Goal: Task Accomplishment & Management: Complete application form

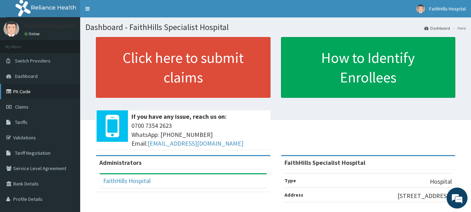
click at [28, 91] on link "PA Code" at bounding box center [40, 91] width 80 height 15
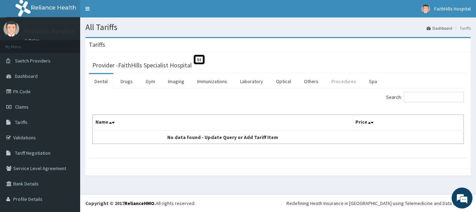
click at [341, 81] on link "Procedures" at bounding box center [344, 81] width 36 height 15
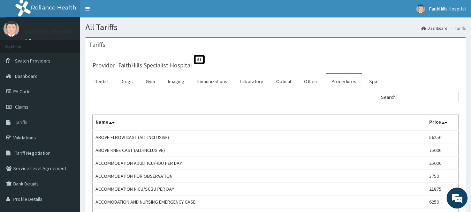
click at [334, 82] on link "Procedures" at bounding box center [344, 81] width 36 height 15
click at [424, 99] on input "Search:" at bounding box center [429, 97] width 60 height 10
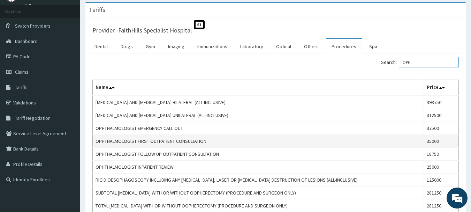
scroll to position [70, 0]
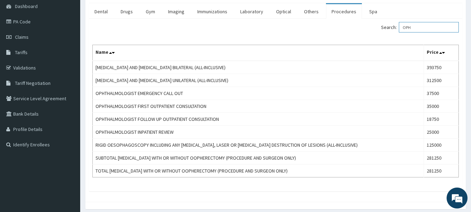
type input "OPH"
click at [23, 38] on span "Claims" at bounding box center [22, 37] width 14 height 6
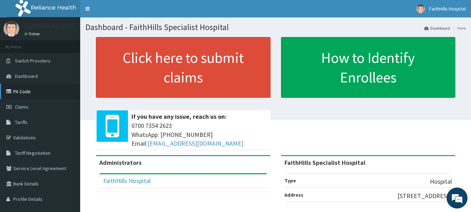
click at [30, 91] on link "PA Code" at bounding box center [40, 91] width 80 height 15
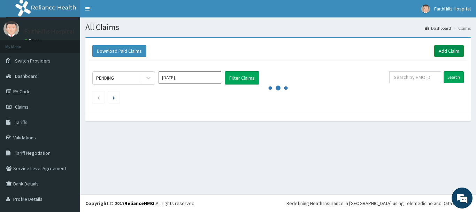
click at [442, 49] on link "Add Claim" at bounding box center [449, 51] width 30 height 12
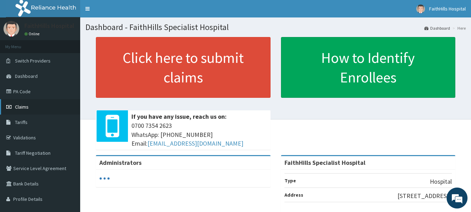
click at [20, 107] on span "Claims" at bounding box center [22, 107] width 14 height 6
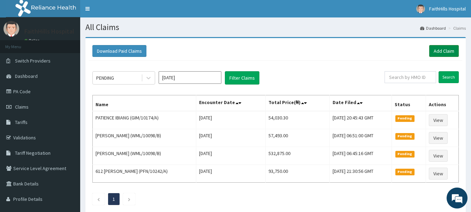
click at [439, 52] on link "Add Claim" at bounding box center [444, 51] width 30 height 12
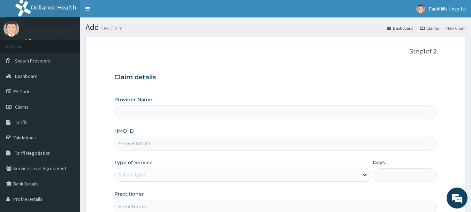
type input "FaithHills Specialist Hospital"
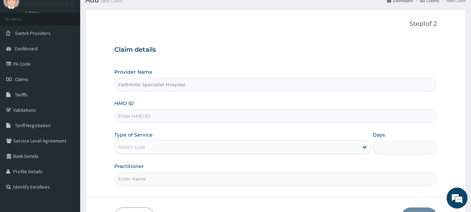
scroll to position [35, 0]
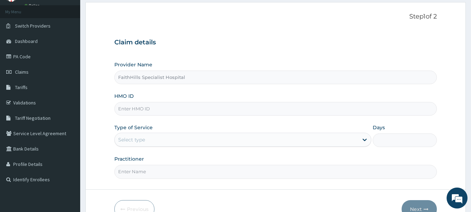
click at [164, 110] on input "HMO ID" at bounding box center [275, 109] width 323 height 14
paste input "RBN/10197/A"
type input "RBN/10197/A"
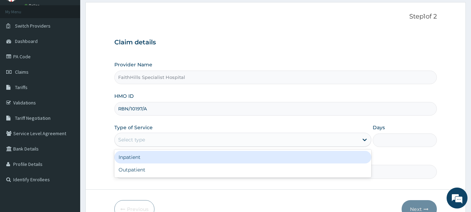
click at [180, 136] on div "Select type" at bounding box center [237, 139] width 244 height 11
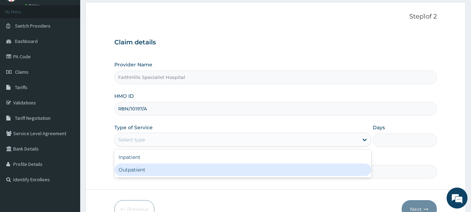
click at [151, 165] on div "Outpatient" at bounding box center [242, 169] width 257 height 13
type input "1"
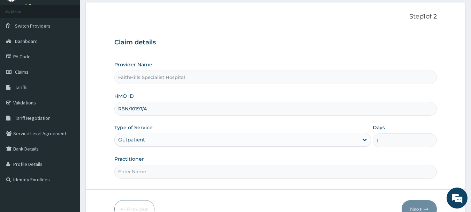
click at [151, 173] on input "Practitioner" at bounding box center [275, 172] width 323 height 14
type input "DR LILIAN"
click at [417, 208] on button "Next" at bounding box center [419, 209] width 35 height 18
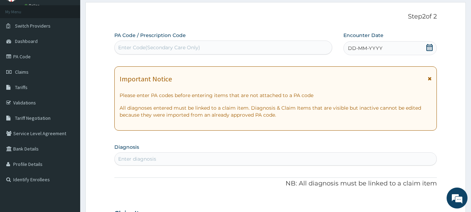
click at [254, 48] on div "Enter Code(Secondary Care Only)" at bounding box center [224, 47] width 218 height 11
paste input "PA/2C9535"
type input "PA/2C9535"
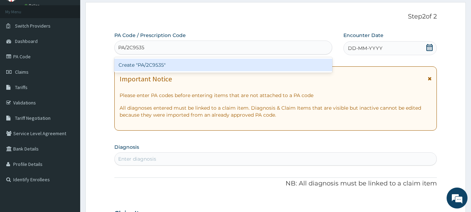
click at [165, 66] on div "Create "PA/2C9535"" at bounding box center [223, 65] width 218 height 13
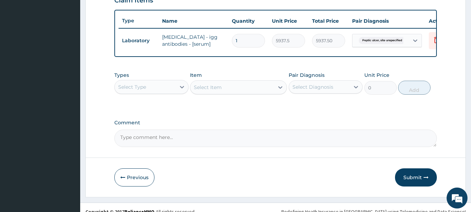
scroll to position [263, 0]
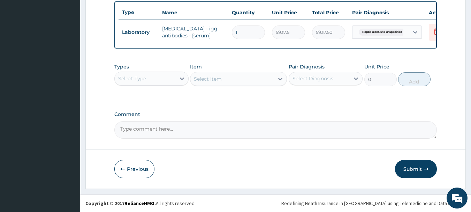
click at [150, 78] on div "Select Type" at bounding box center [145, 78] width 61 height 11
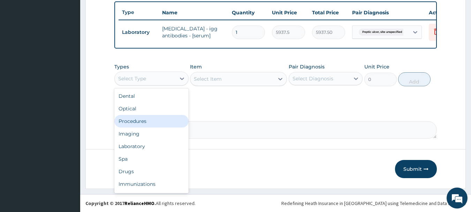
click at [145, 124] on div "Procedures" at bounding box center [151, 121] width 74 height 13
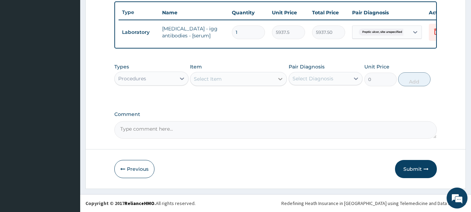
click at [277, 81] on icon at bounding box center [280, 78] width 7 height 7
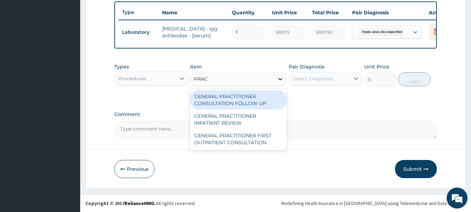
type input "PRACT"
drag, startPoint x: 265, startPoint y: 99, endPoint x: 271, endPoint y: 97, distance: 7.1
click at [264, 99] on div "GENERAL PRACTITIONER CONSULTATION FOLLOW UP" at bounding box center [238, 100] width 97 height 20
type input "1875"
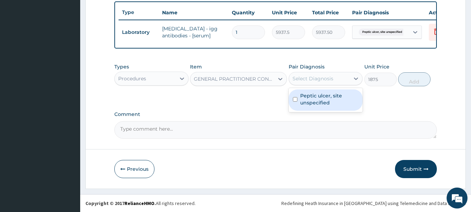
click at [310, 84] on div "Select Diagnosis" at bounding box center [326, 78] width 74 height 13
click at [309, 97] on label "Peptic ulcer, site unspecified" at bounding box center [329, 99] width 59 height 14
checkbox input "true"
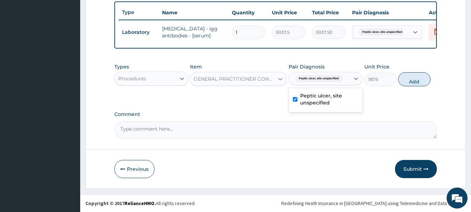
click at [281, 82] on icon at bounding box center [280, 78] width 7 height 7
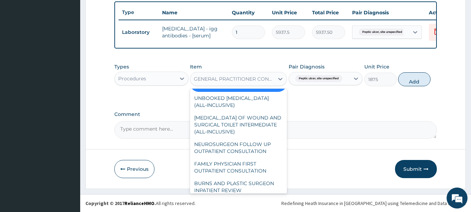
scroll to position [1529, 0]
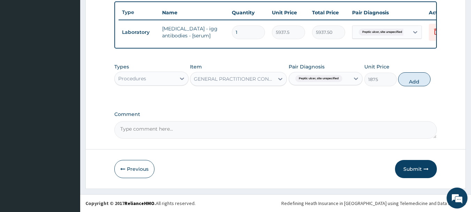
click at [268, 78] on div "GENERAL PRACTITIONER CONSULTATION FOLLOW UP" at bounding box center [234, 78] width 81 height 7
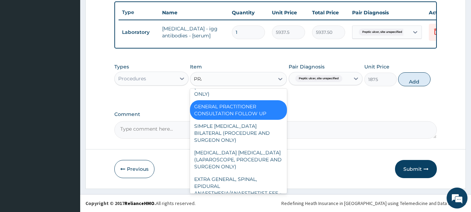
scroll to position [0, 0]
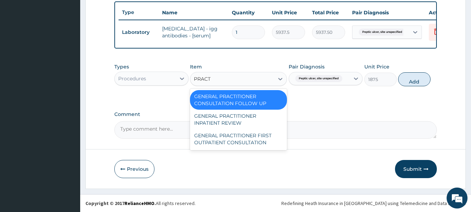
type input "PRACTI"
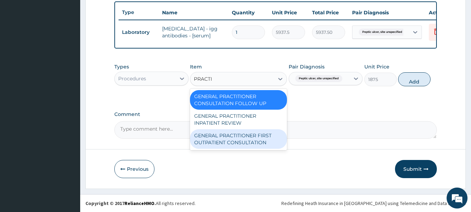
click at [260, 138] on div "GENERAL PRACTITIONER FIRST OUTPATIENT CONSULTATION" at bounding box center [238, 139] width 97 height 20
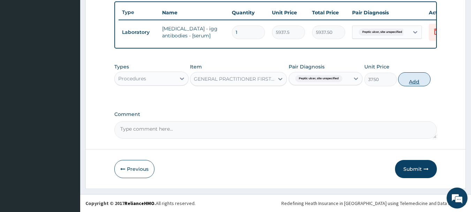
click at [415, 78] on button "Add" at bounding box center [414, 79] width 32 height 14
type input "0"
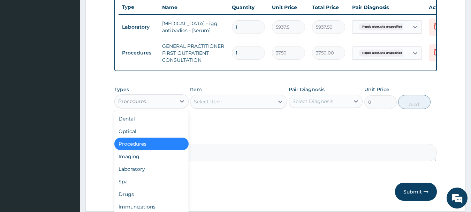
click at [167, 105] on div "Procedures" at bounding box center [145, 101] width 61 height 11
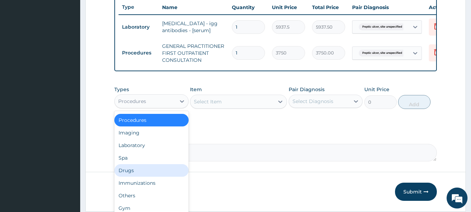
click at [158, 176] on div "Drugs" at bounding box center [151, 170] width 74 height 13
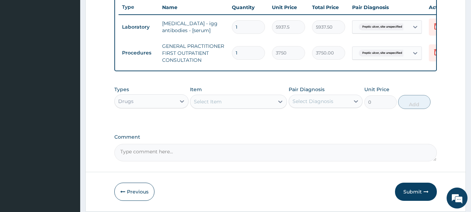
click at [267, 107] on div "Select Item" at bounding box center [232, 101] width 84 height 11
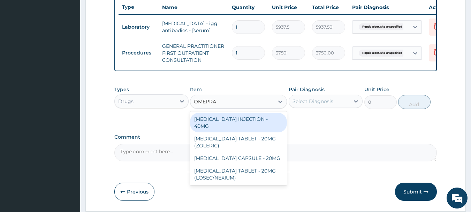
type input "OMEPRAZ"
click at [259, 121] on div "OMEPRAZOLE INJECTION - 40MG" at bounding box center [238, 123] width 97 height 20
type input "1400"
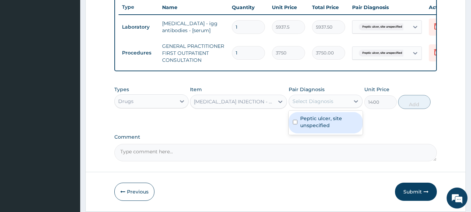
click at [329, 105] on div "Select Diagnosis" at bounding box center [312, 101] width 41 height 7
click at [317, 128] on label "Peptic ulcer, site unspecified" at bounding box center [329, 122] width 59 height 14
checkbox input "true"
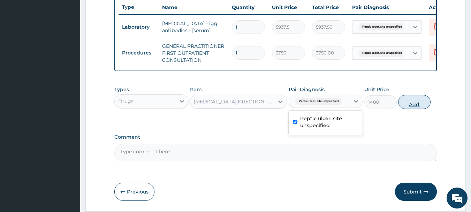
click at [420, 105] on button "Add" at bounding box center [414, 102] width 32 height 14
type input "0"
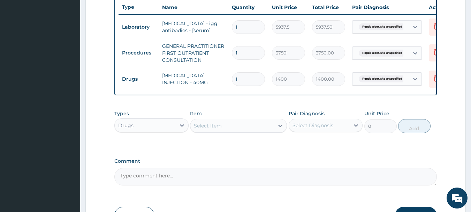
click at [271, 131] on div "Select Item" at bounding box center [232, 125] width 84 height 11
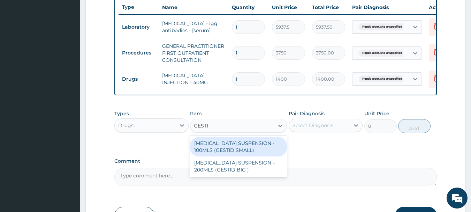
type input "GESTID"
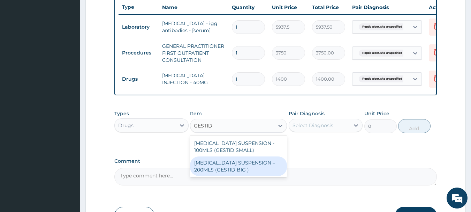
click at [242, 174] on div "ANTACID SUSPENSION – 200MLS (GESTID BIG )" at bounding box center [238, 166] width 97 height 20
type input "1680"
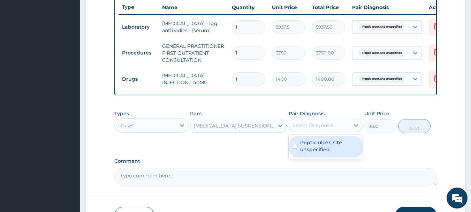
click at [330, 128] on div "Select Diagnosis" at bounding box center [312, 125] width 41 height 7
click at [320, 153] on label "Peptic ulcer, site unspecified" at bounding box center [329, 146] width 59 height 14
checkbox input "true"
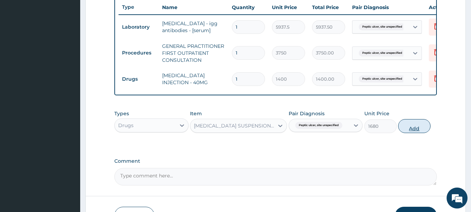
click at [414, 131] on button "Add" at bounding box center [414, 126] width 32 height 14
type input "0"
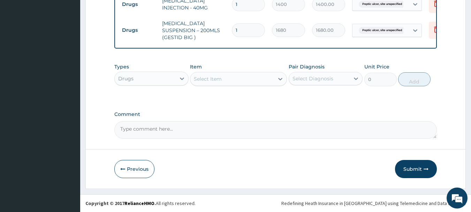
scroll to position [339, 0]
click at [411, 167] on button "Submit" at bounding box center [416, 169] width 42 height 18
